Goal: Download file/media

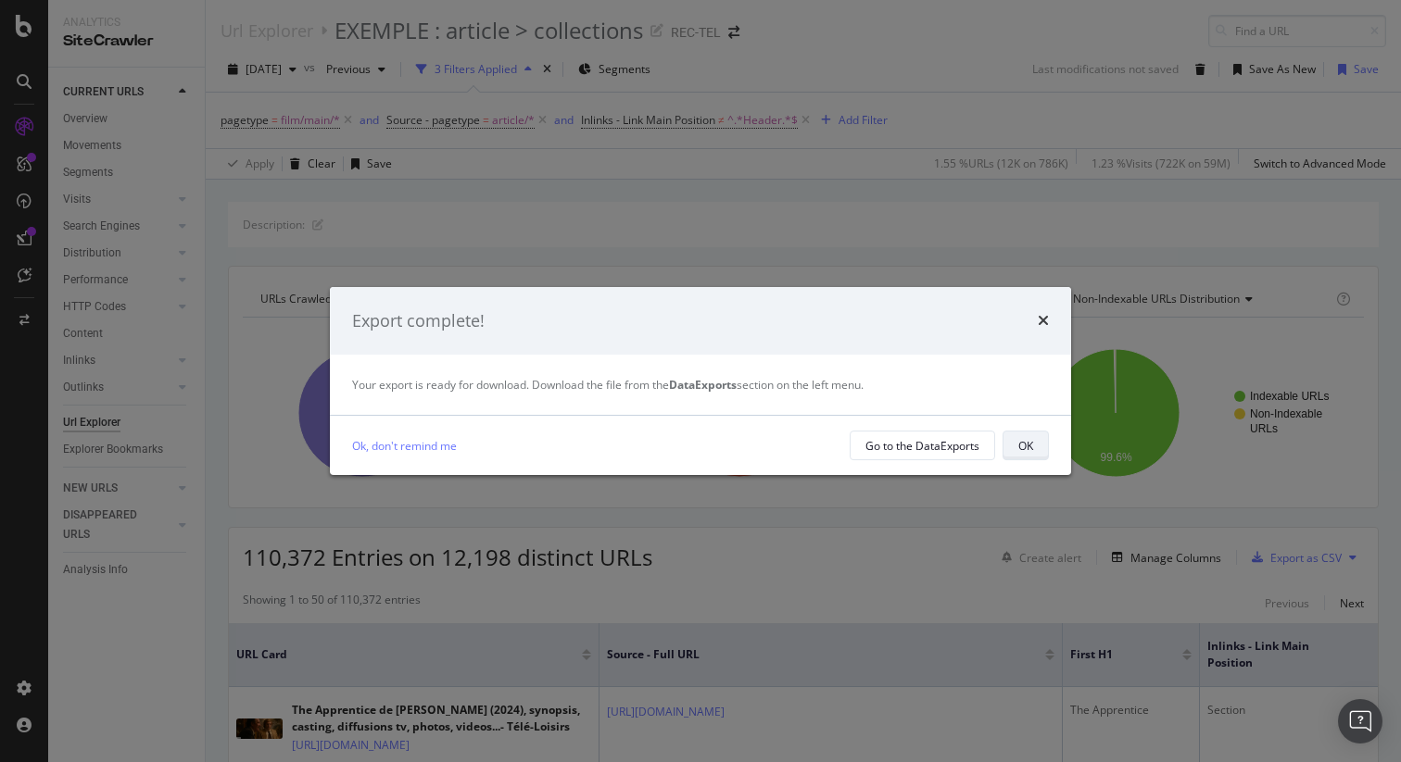
click at [1029, 444] on div "OK" at bounding box center [1025, 446] width 15 height 16
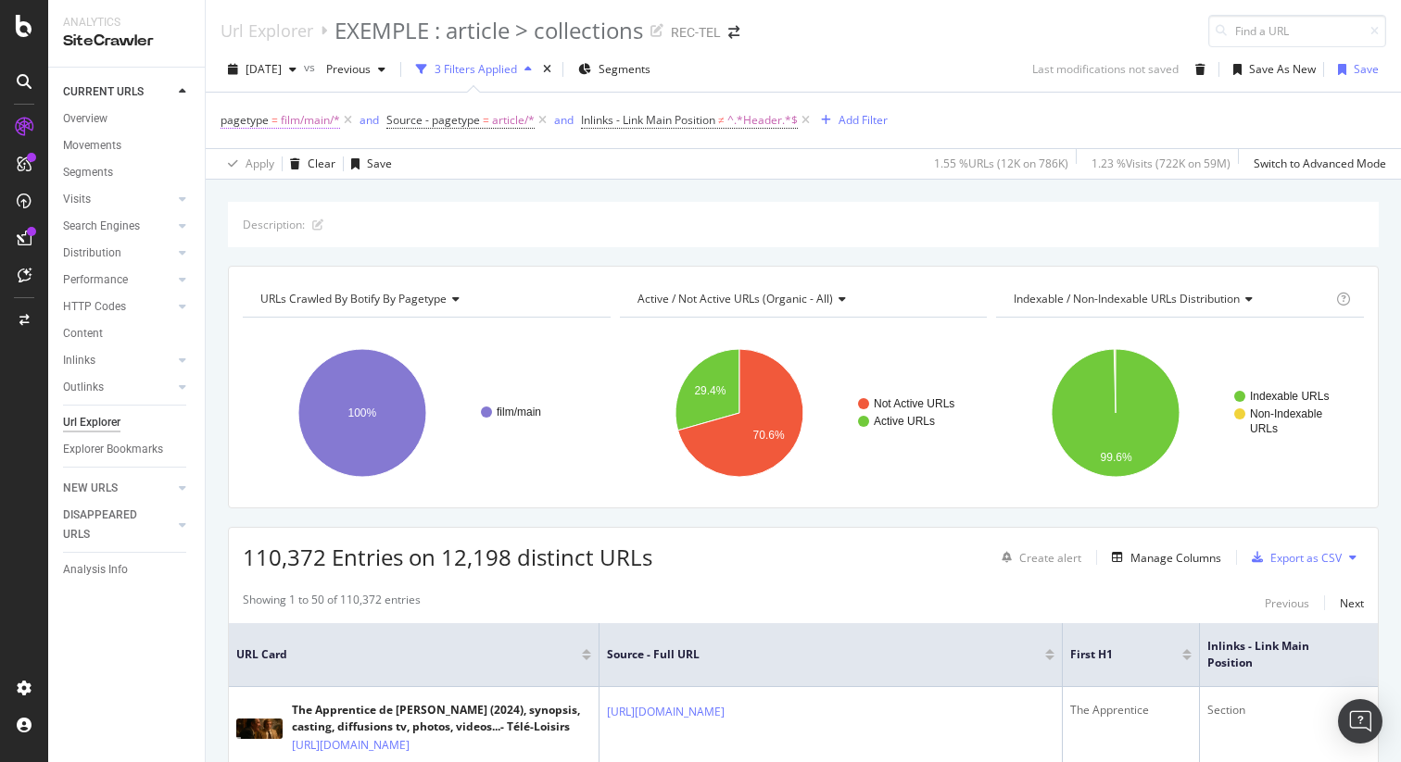
click at [308, 119] on span "film/main/*" at bounding box center [310, 120] width 59 height 26
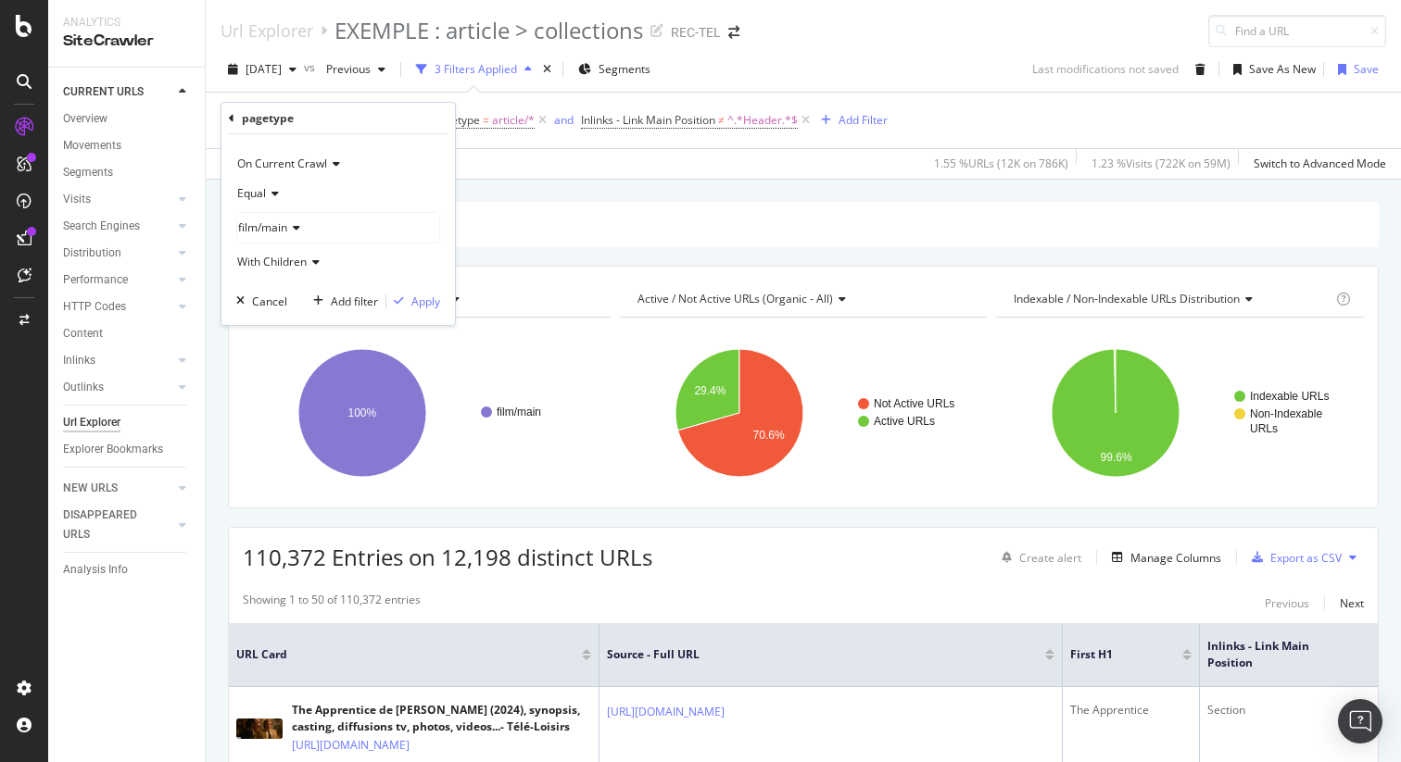
click at [295, 225] on icon at bounding box center [293, 227] width 13 height 11
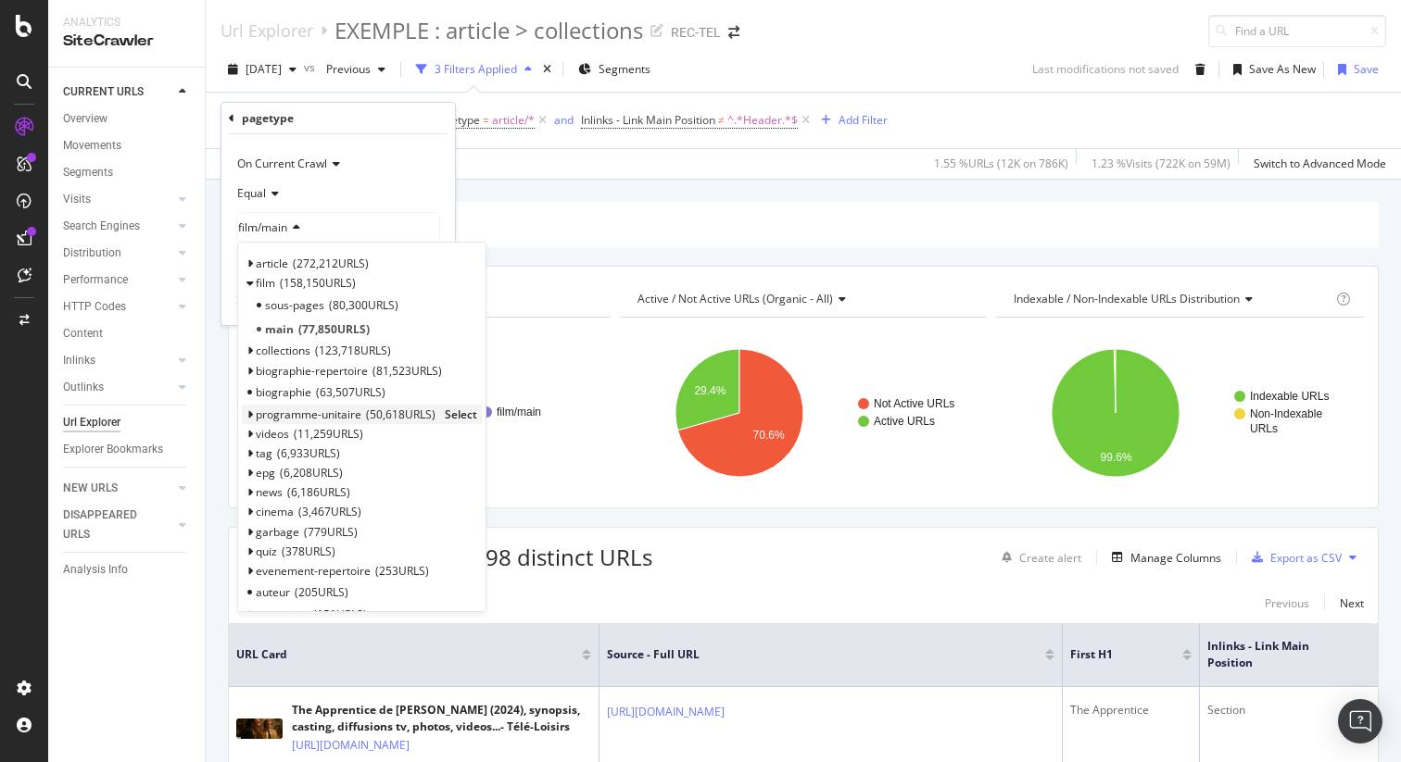
scroll to position [9, 0]
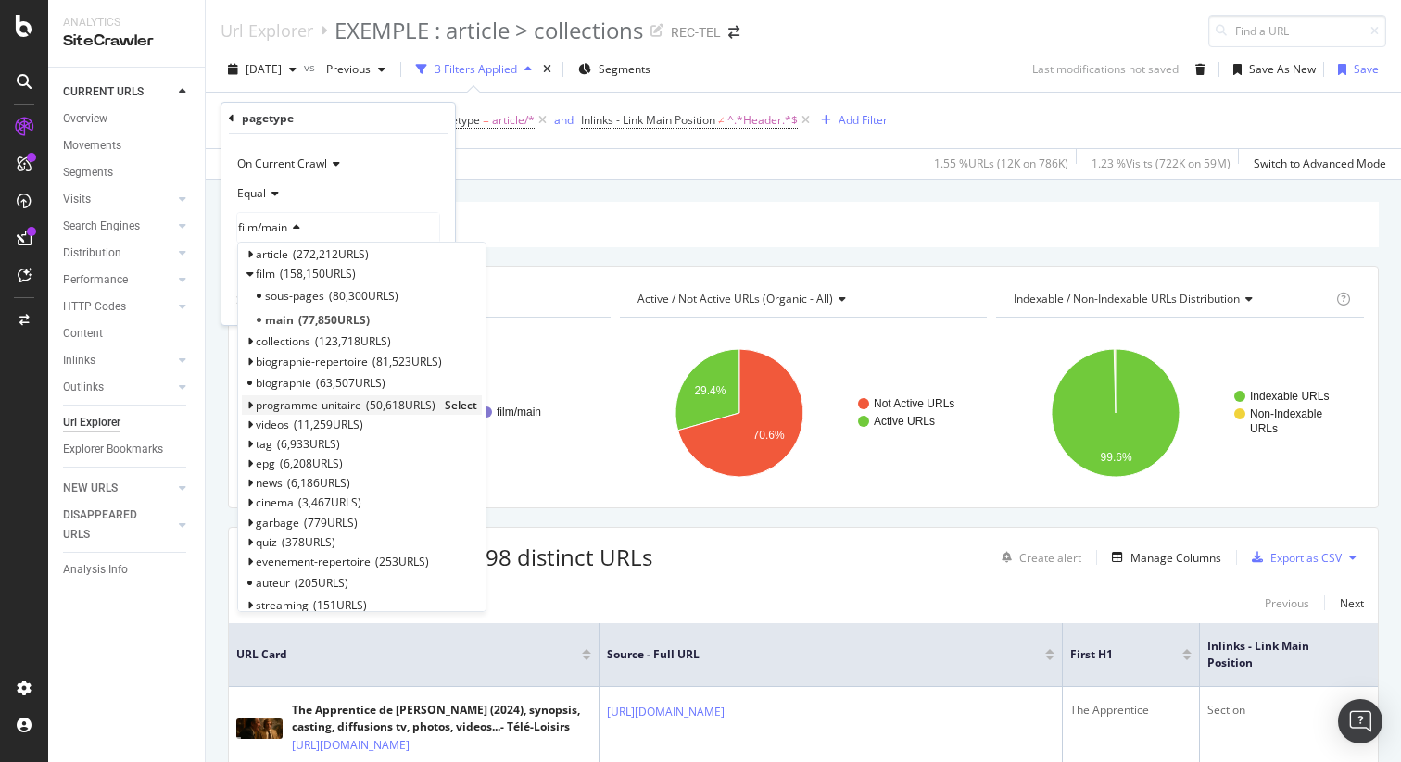
click at [250, 412] on div "programme-unitaire 50,618 URLS Select" at bounding box center [362, 405] width 240 height 19
click at [250, 408] on icon at bounding box center [249, 405] width 6 height 11
click at [250, 338] on icon at bounding box center [249, 341] width 6 height 11
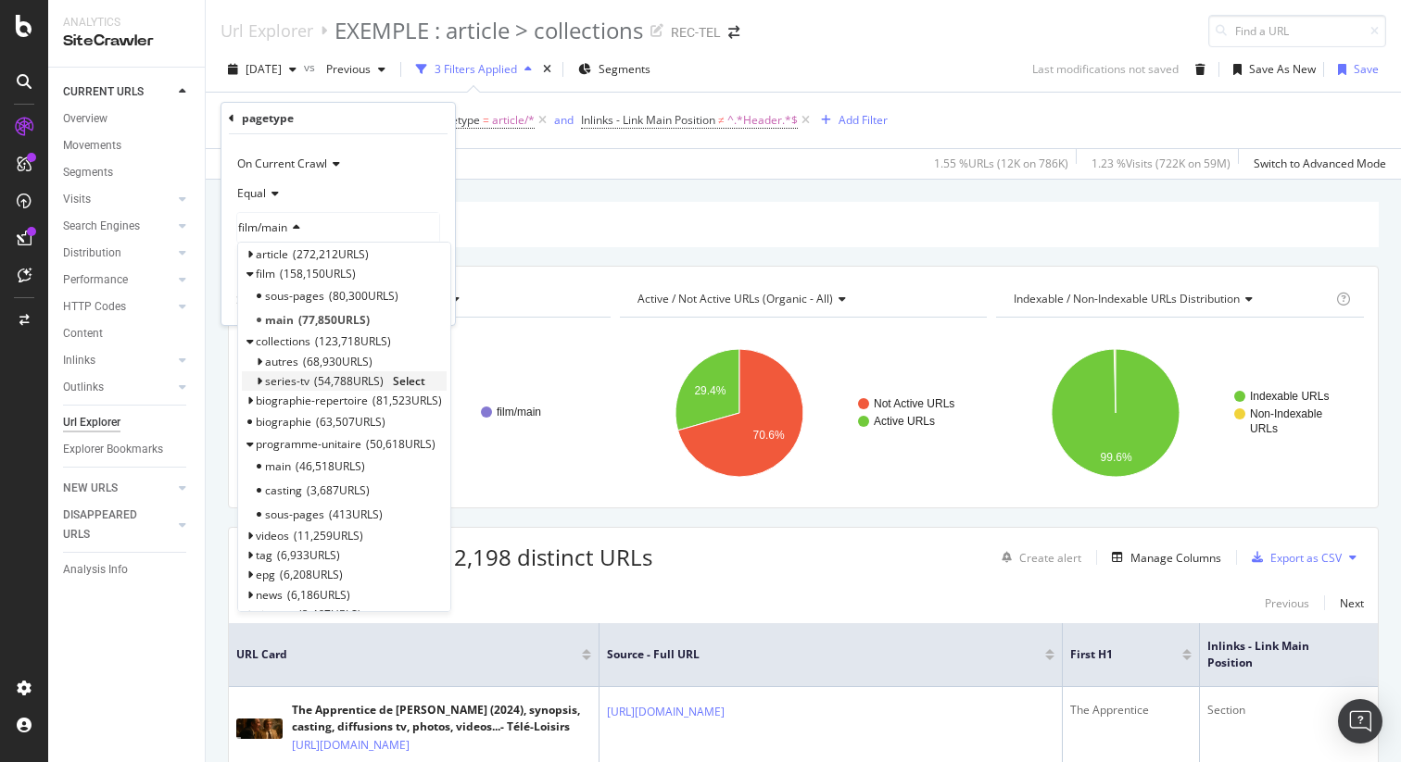
click at [263, 382] on div "series-tv 54,788 URLS Select" at bounding box center [344, 380] width 205 height 19
click at [260, 381] on icon at bounding box center [259, 381] width 6 height 11
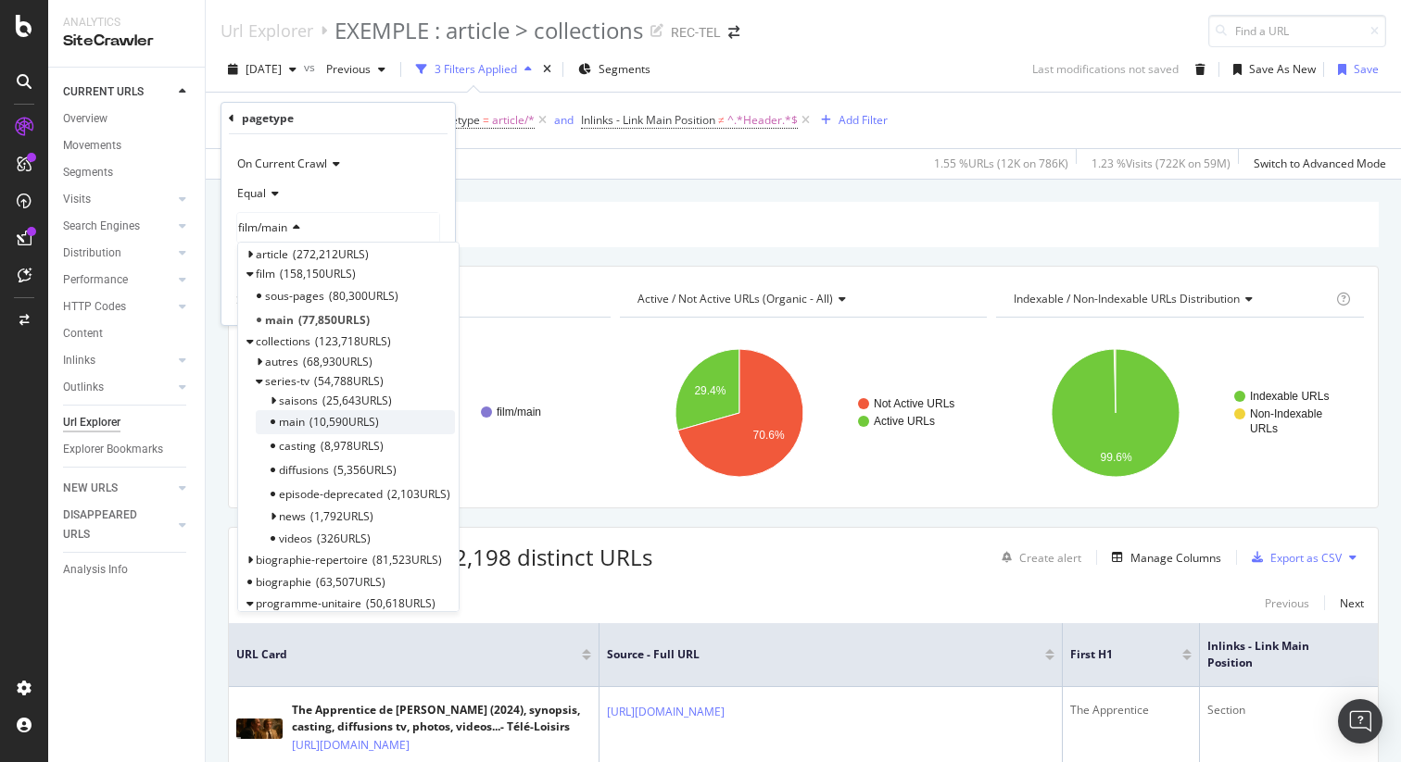
click at [417, 421] on div "main 10,590 URLS" at bounding box center [355, 422] width 199 height 24
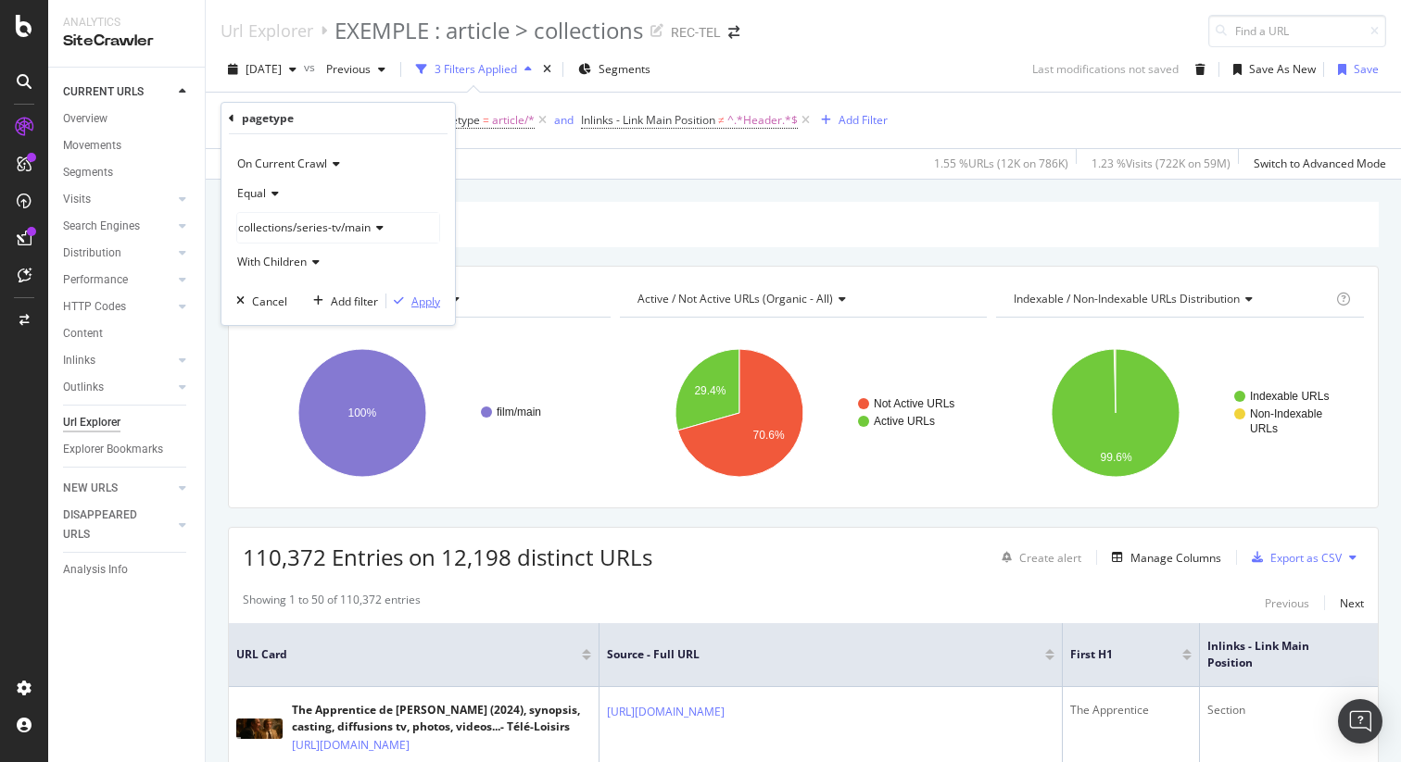
click at [416, 301] on div "Apply" at bounding box center [425, 302] width 29 height 16
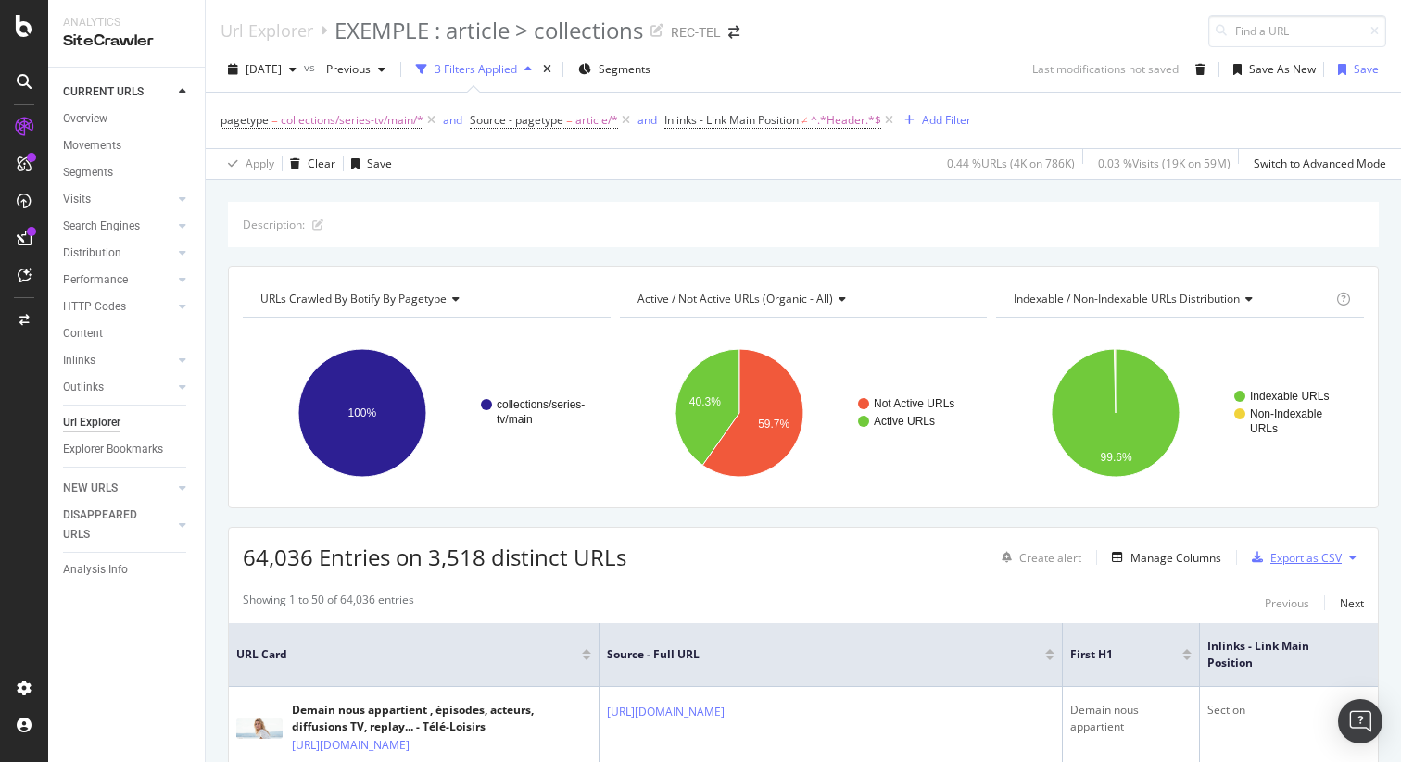
click at [1299, 561] on div "Export as CSV" at bounding box center [1305, 558] width 71 height 16
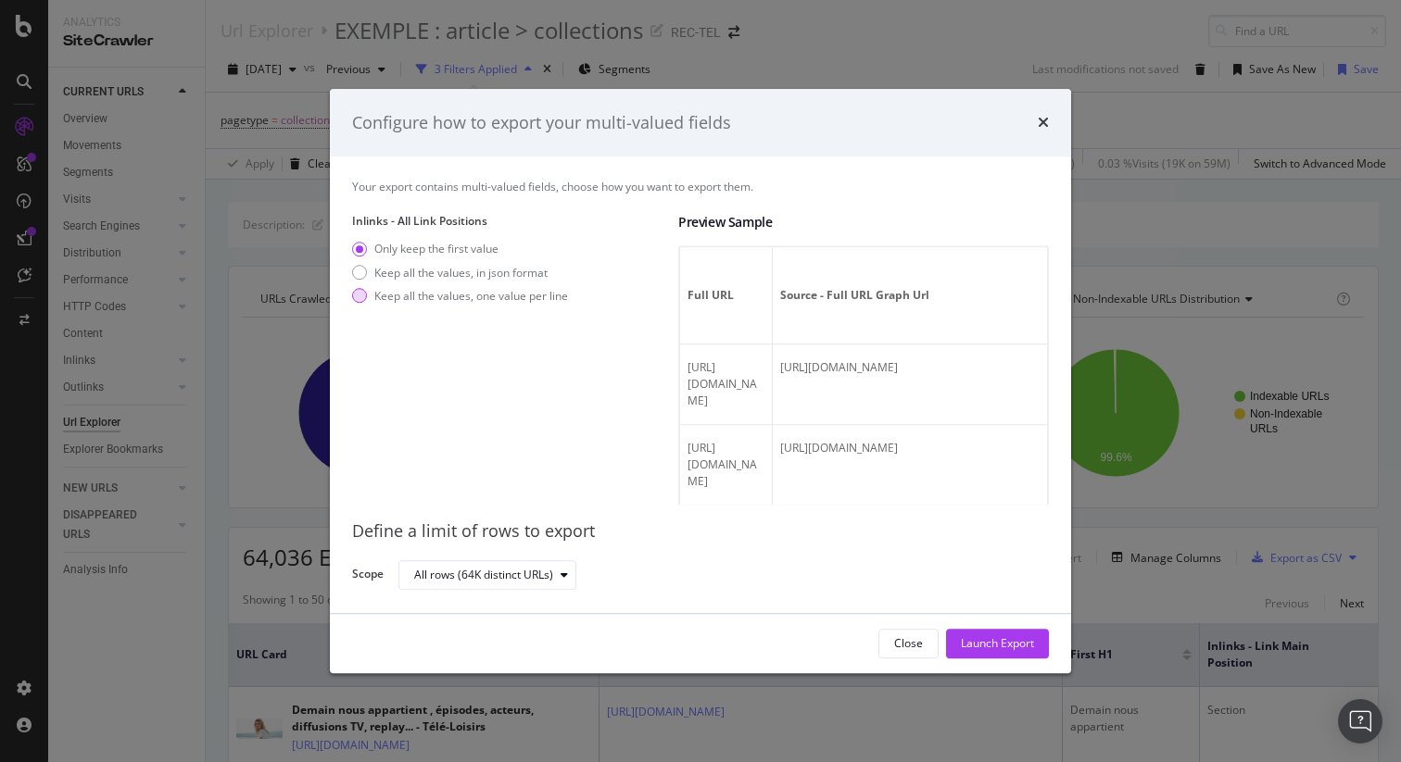
click at [417, 299] on div "Keep all the values, one value per line" at bounding box center [471, 296] width 194 height 16
click at [976, 656] on div "Launch Export" at bounding box center [997, 644] width 73 height 28
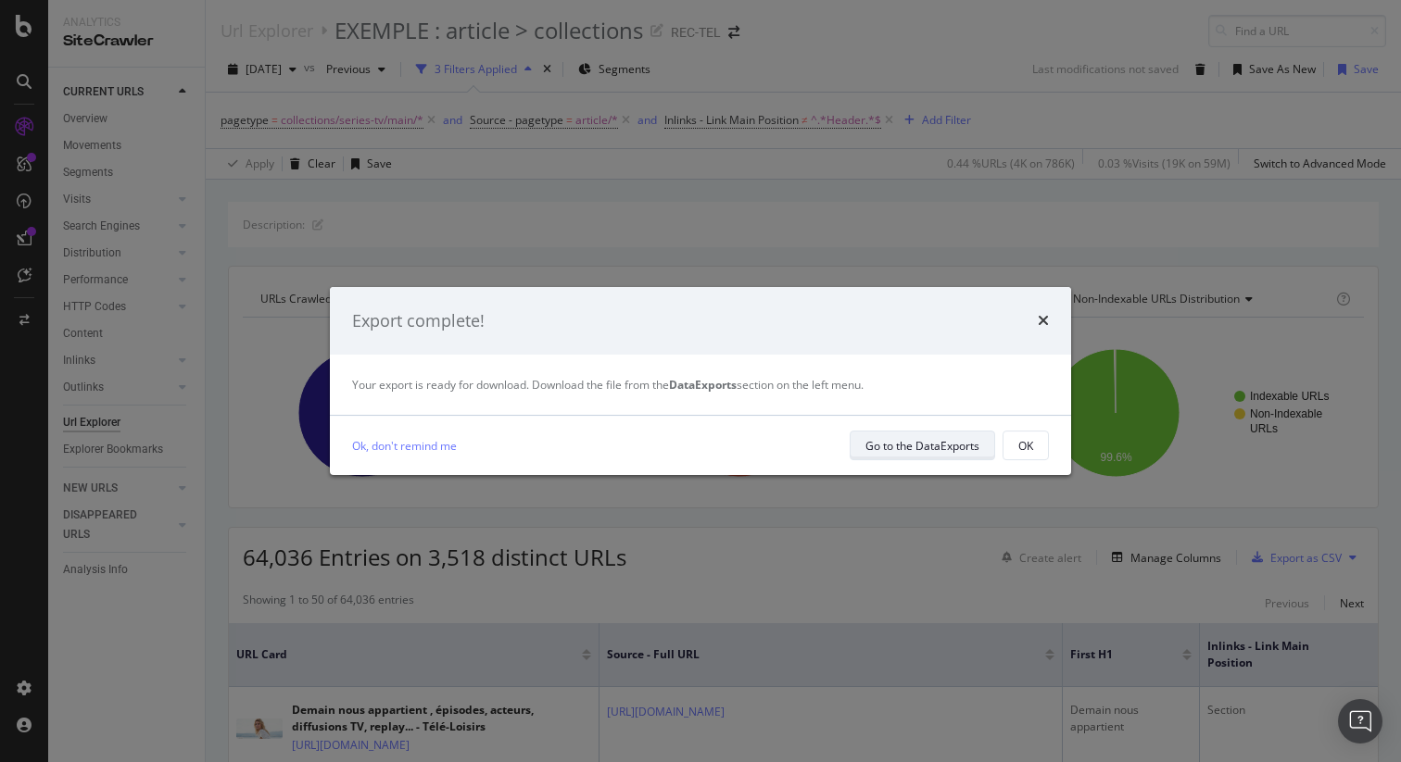
click at [949, 443] on div "Go to the DataExports" at bounding box center [922, 446] width 114 height 16
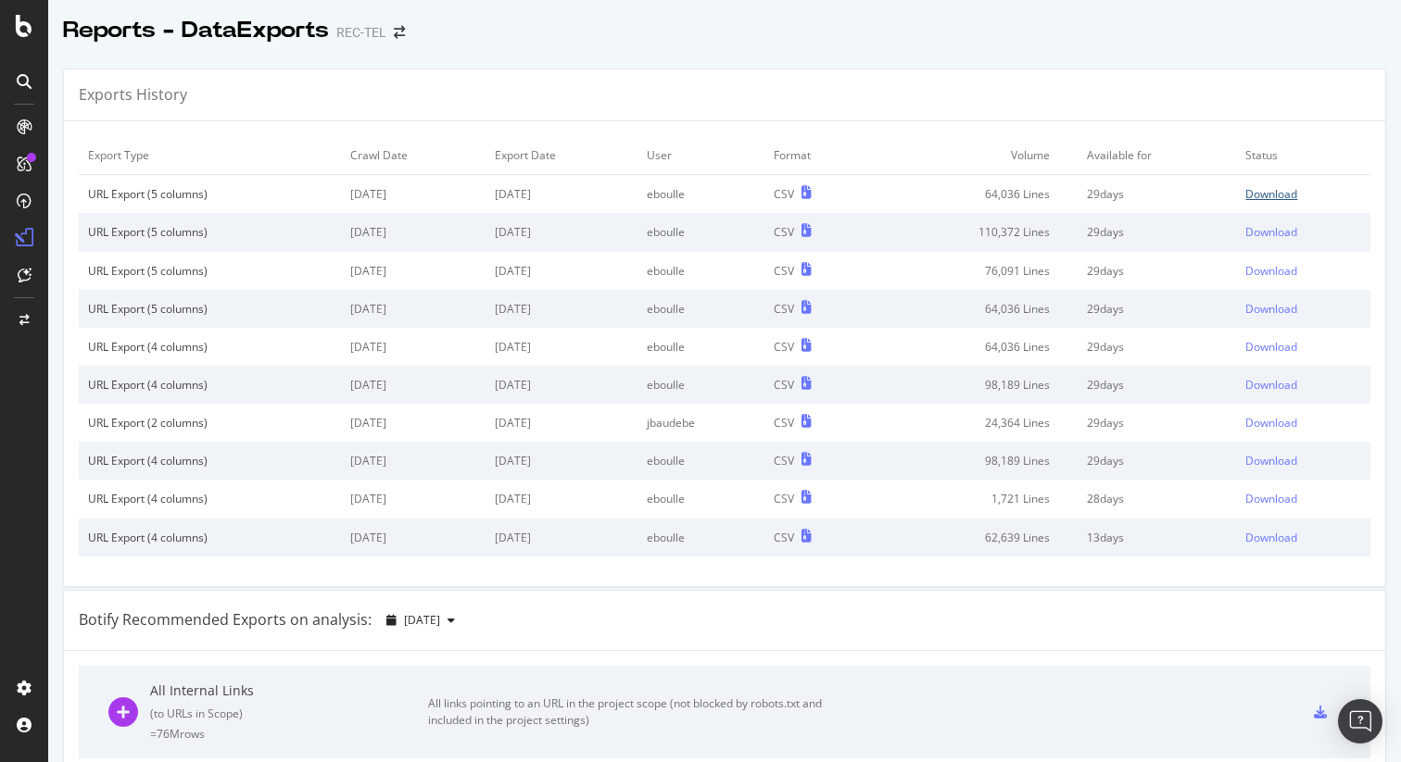
click at [1252, 193] on div "Download" at bounding box center [1271, 194] width 52 height 16
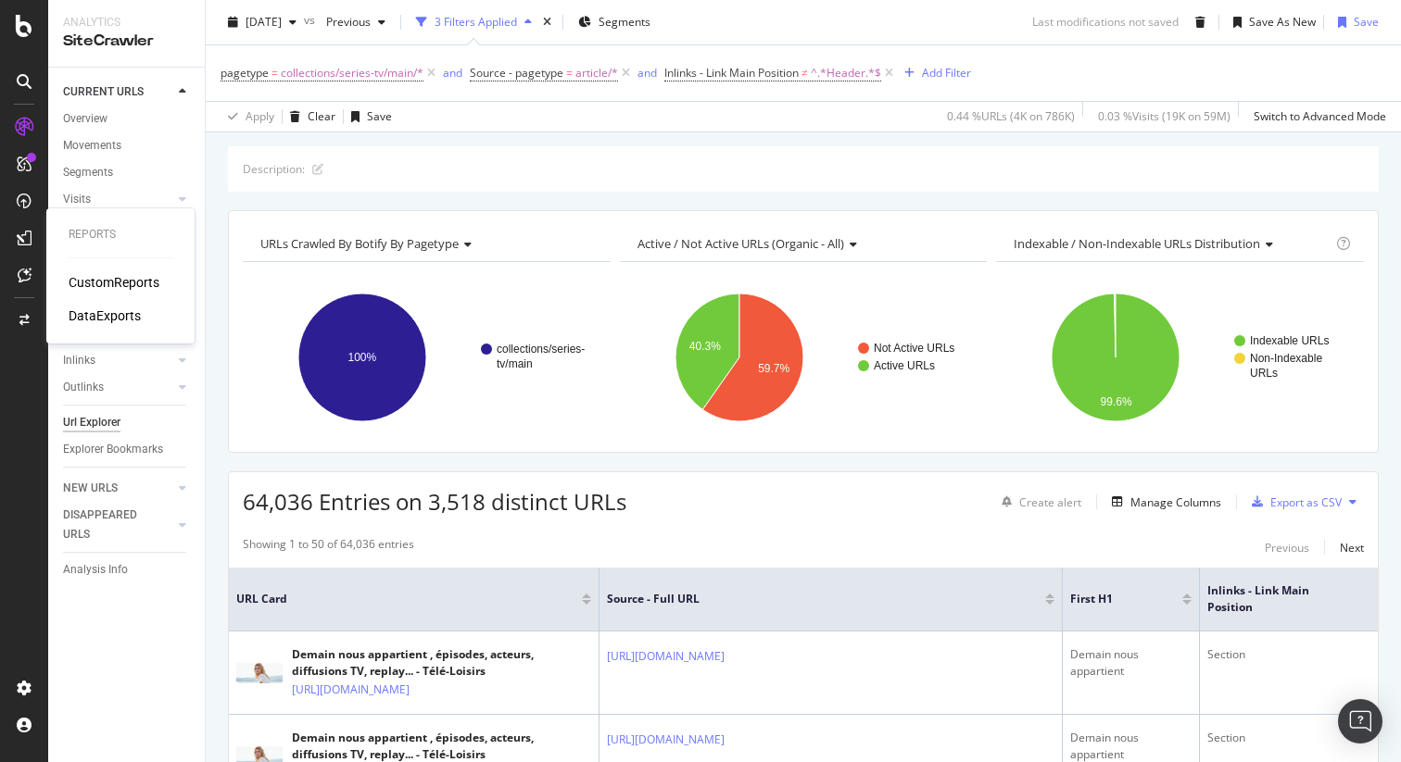
click at [93, 286] on div "CustomReports" at bounding box center [114, 282] width 91 height 19
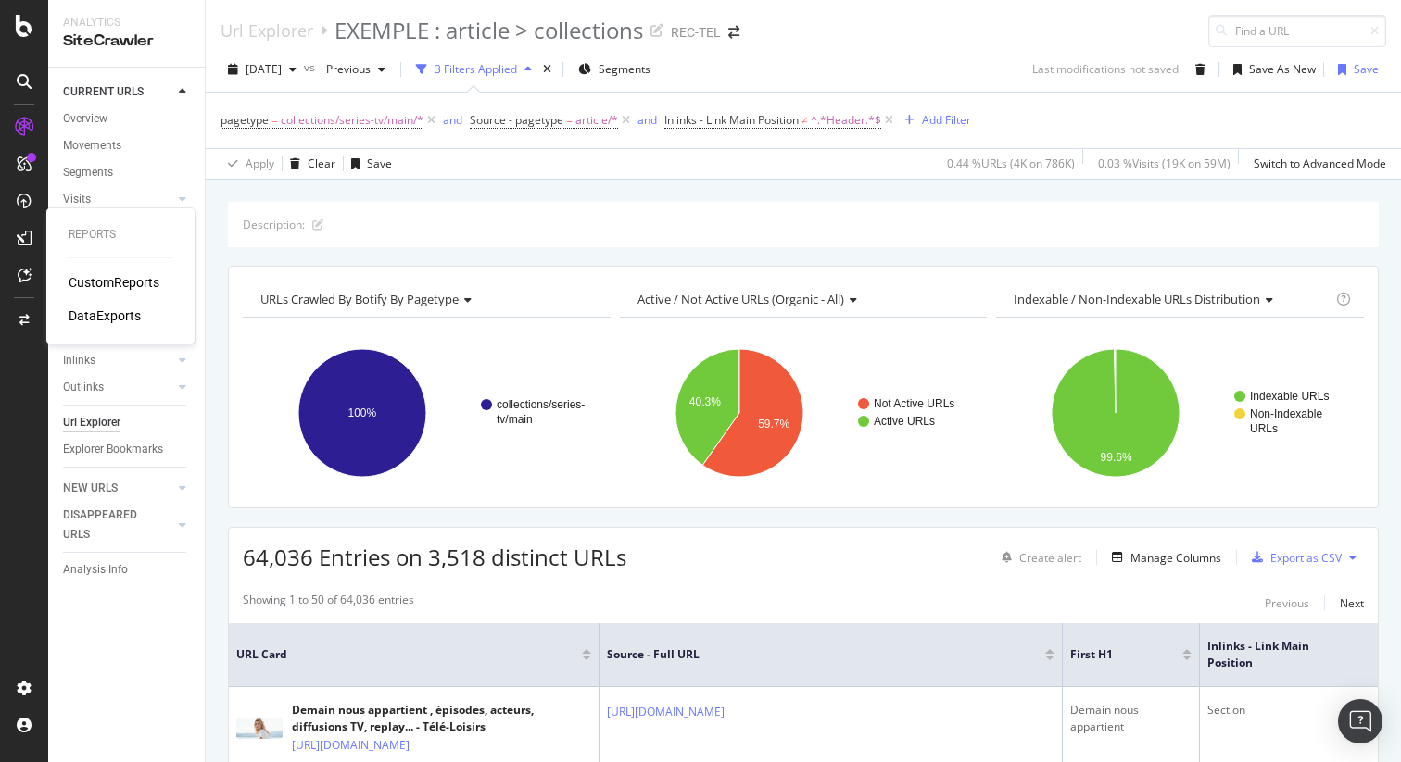
click at [94, 311] on div "DataExports" at bounding box center [105, 316] width 72 height 19
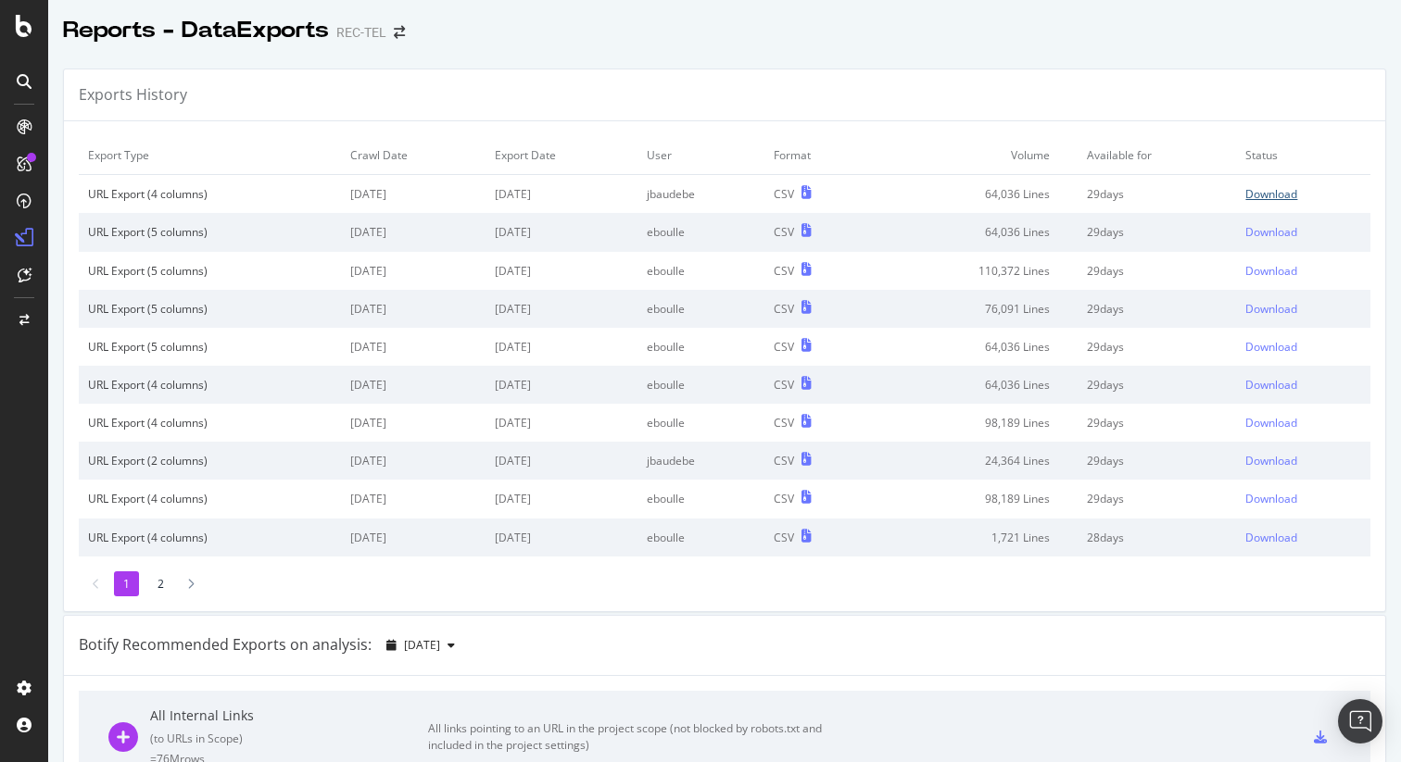
click at [1279, 192] on link "Download" at bounding box center [1303, 194] width 116 height 16
